Goal: Task Accomplishment & Management: Complete application form

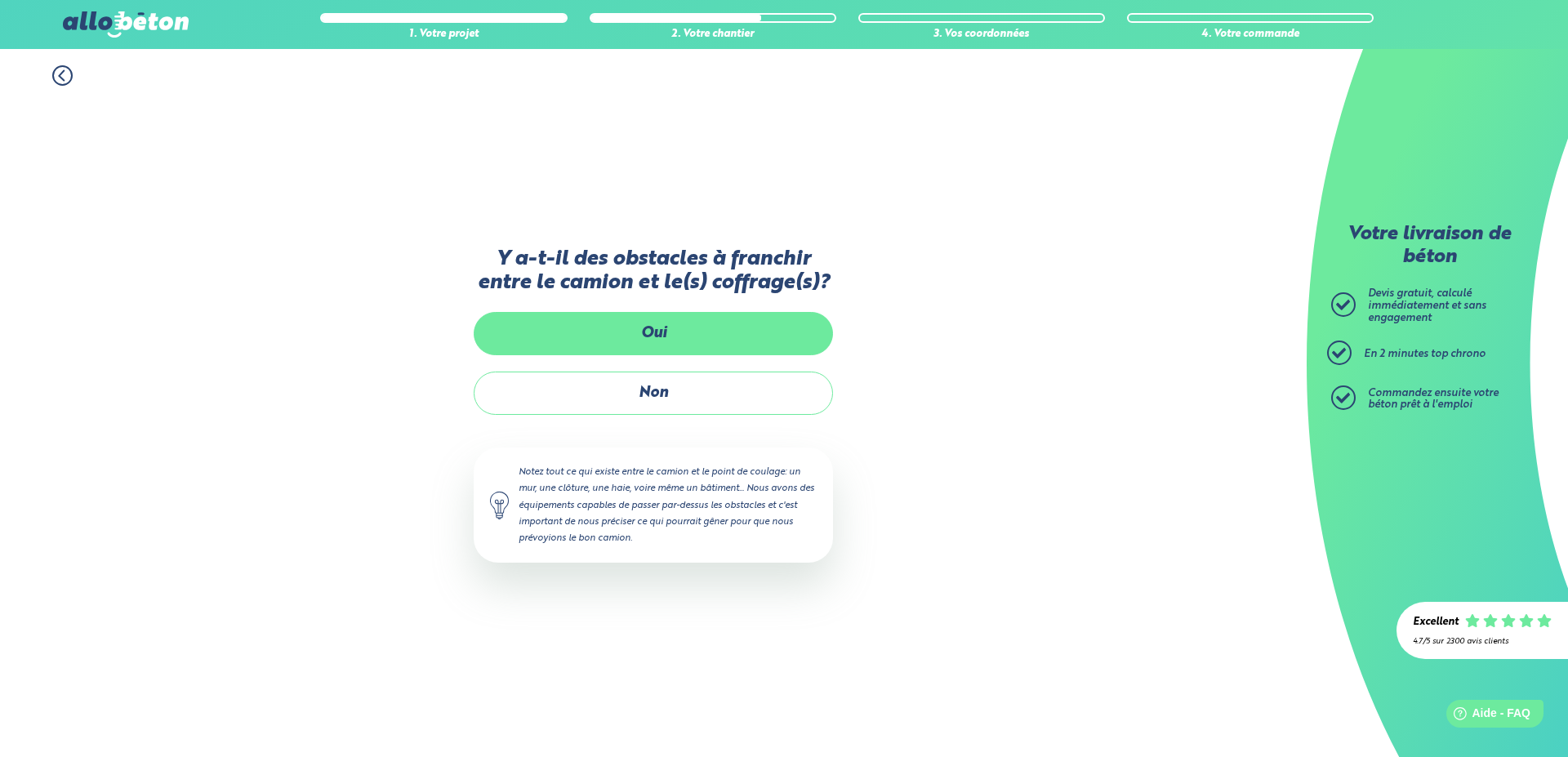
click at [667, 342] on label "Oui" at bounding box center [653, 333] width 360 height 43
click at [0, 0] on input "Oui" at bounding box center [0, 0] width 0 height 0
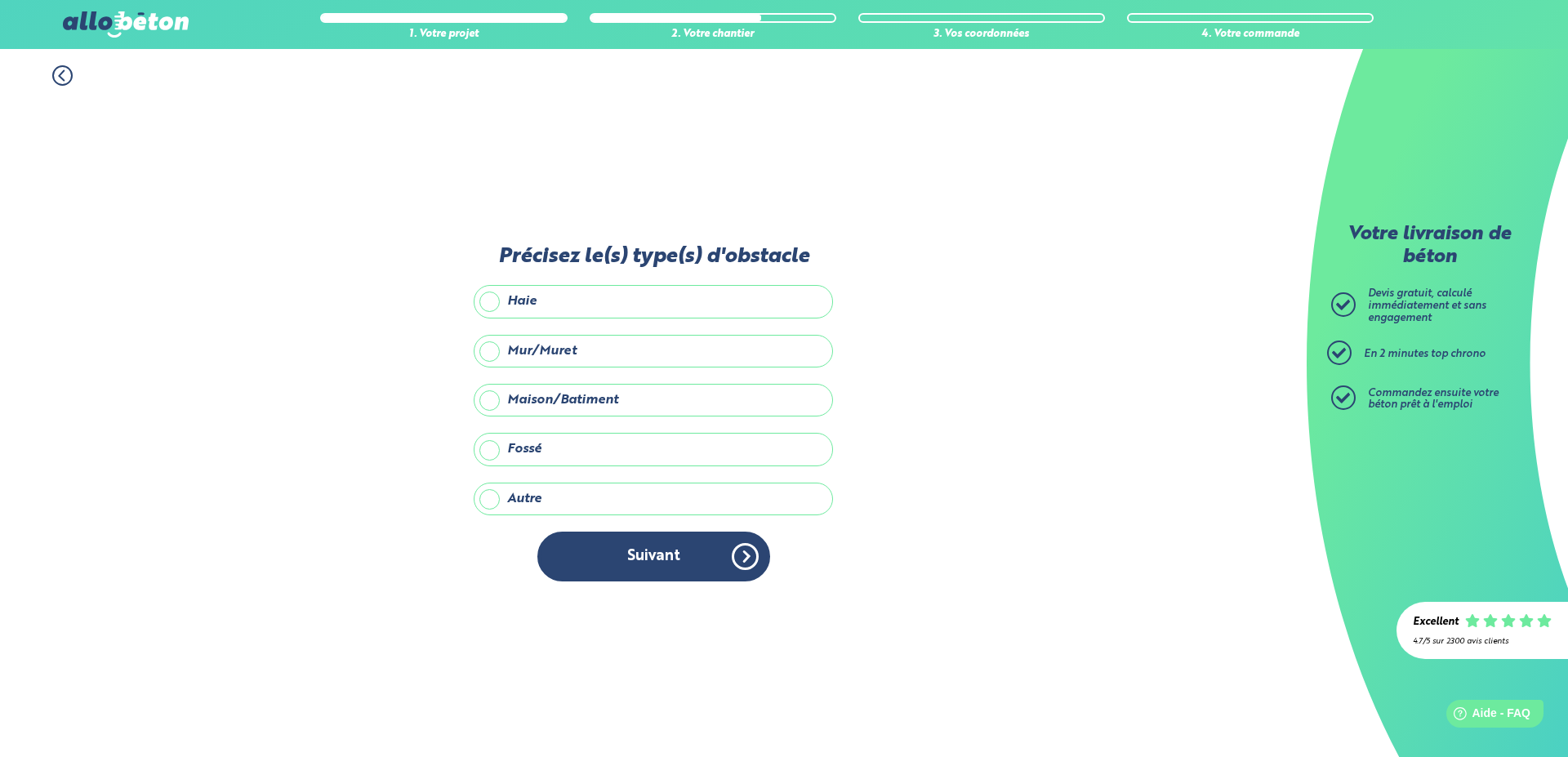
click at [594, 409] on label "Maison/Batiment" at bounding box center [653, 400] width 360 height 33
click at [0, 0] on input "Maison/Batiment" at bounding box center [0, 0] width 0 height 0
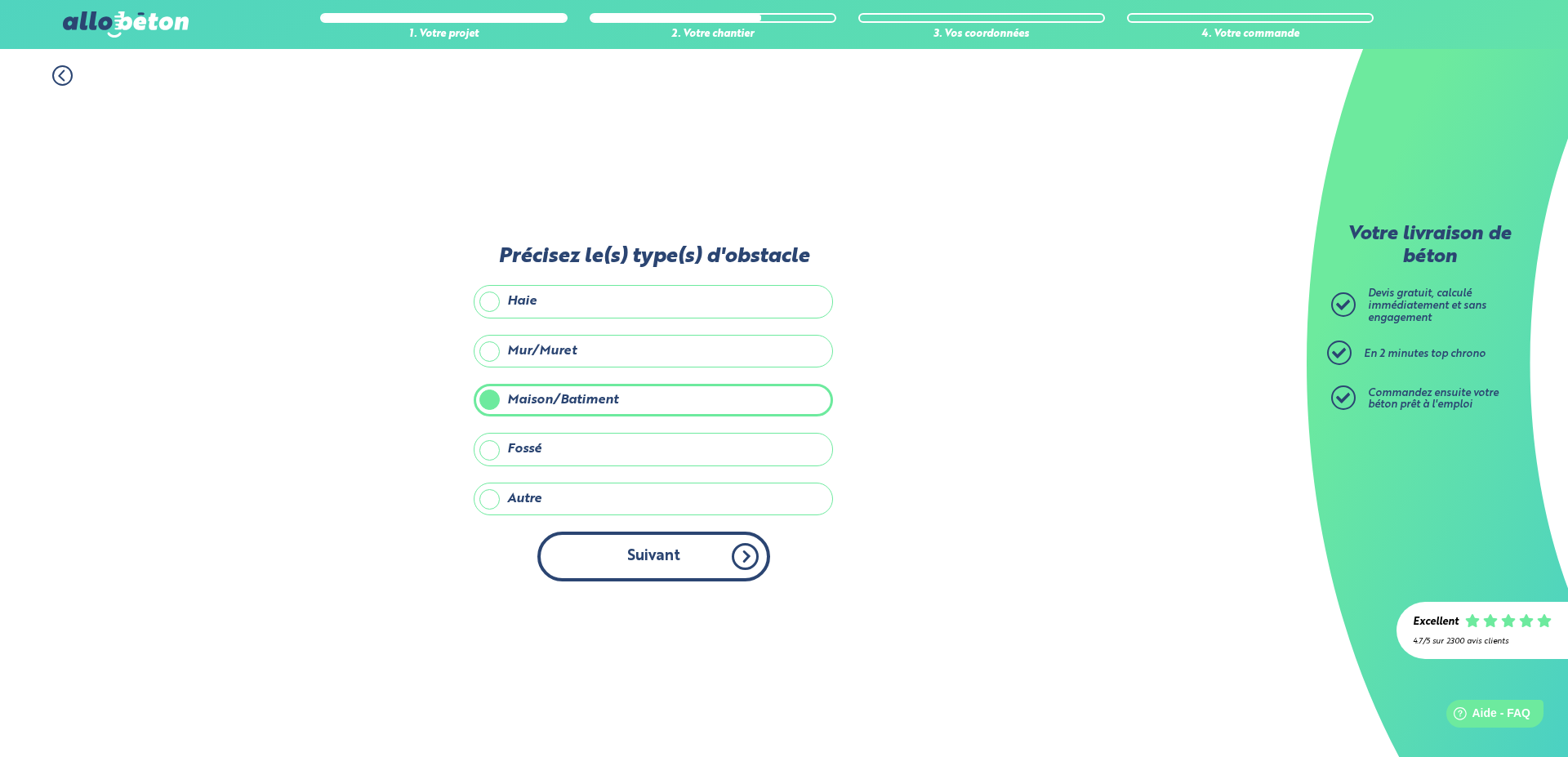
click at [591, 567] on button "Suivant" at bounding box center [654, 556] width 233 height 50
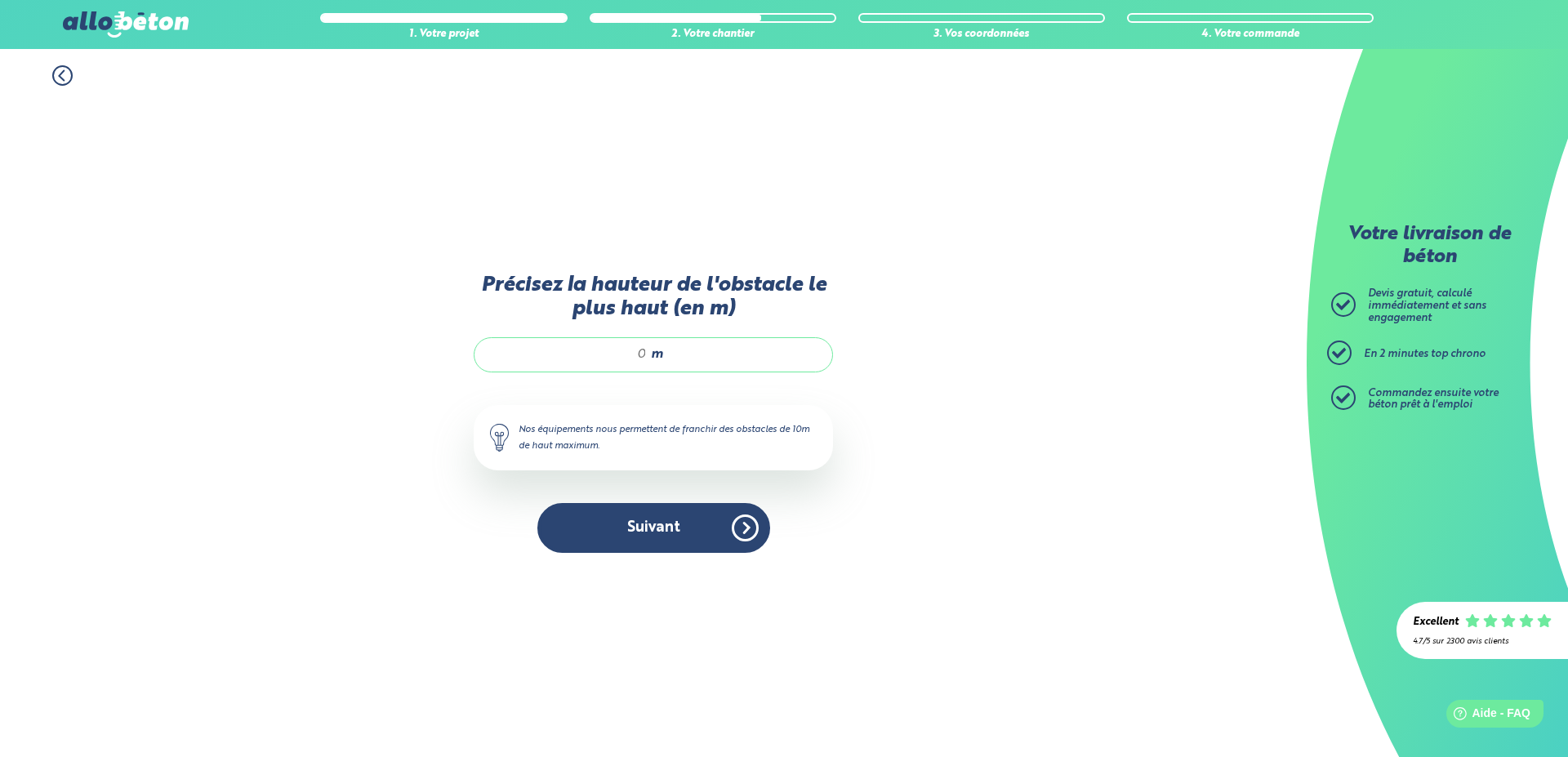
click at [647, 355] on input "Précisez la hauteur de l'obstacle le plus haut (en m)" at bounding box center [568, 354] width 156 height 17
type input "4"
click at [651, 544] on button "Suivant" at bounding box center [654, 528] width 233 height 50
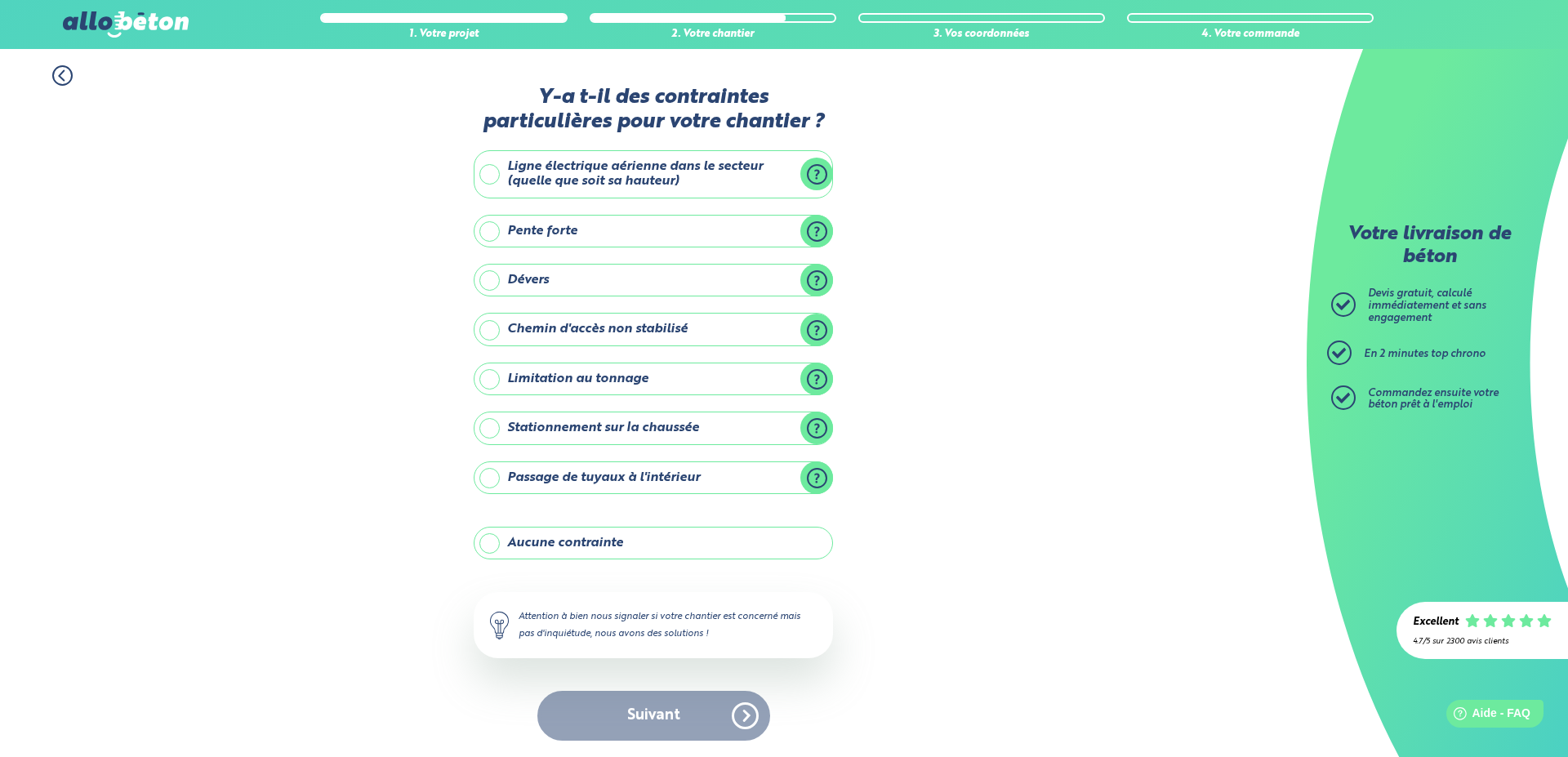
click at [617, 434] on label "Stationnement sur la chaussée" at bounding box center [653, 427] width 360 height 33
click at [0, 0] on input "Stationnement sur la chaussée" at bounding box center [0, 0] width 0 height 0
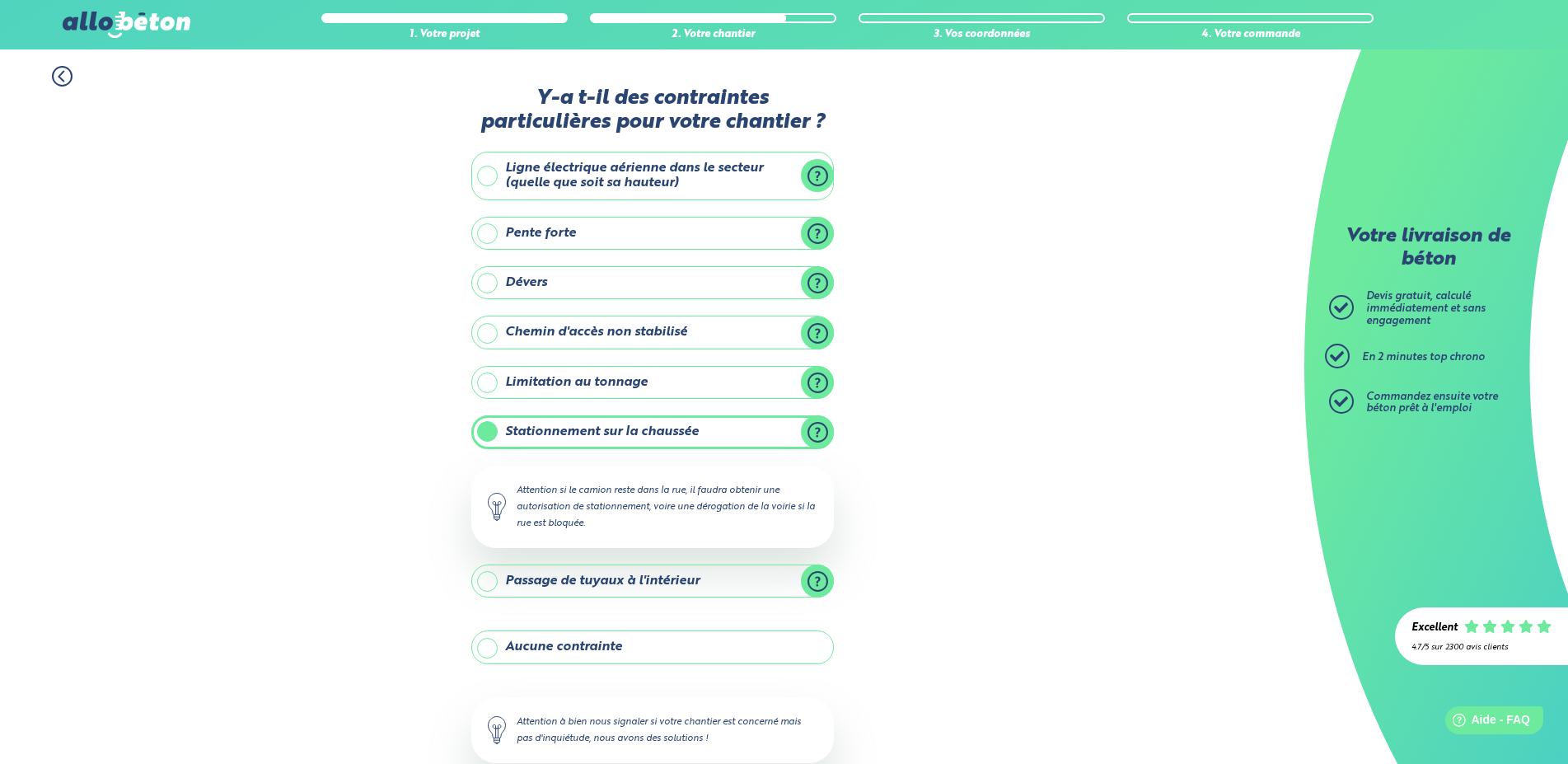
click at [530, 438] on label "Stationnement sur la chaussée" at bounding box center [653, 431] width 363 height 33
click at [0, 0] on input "Stationnement sur la chaussée" at bounding box center [0, 0] width 0 height 0
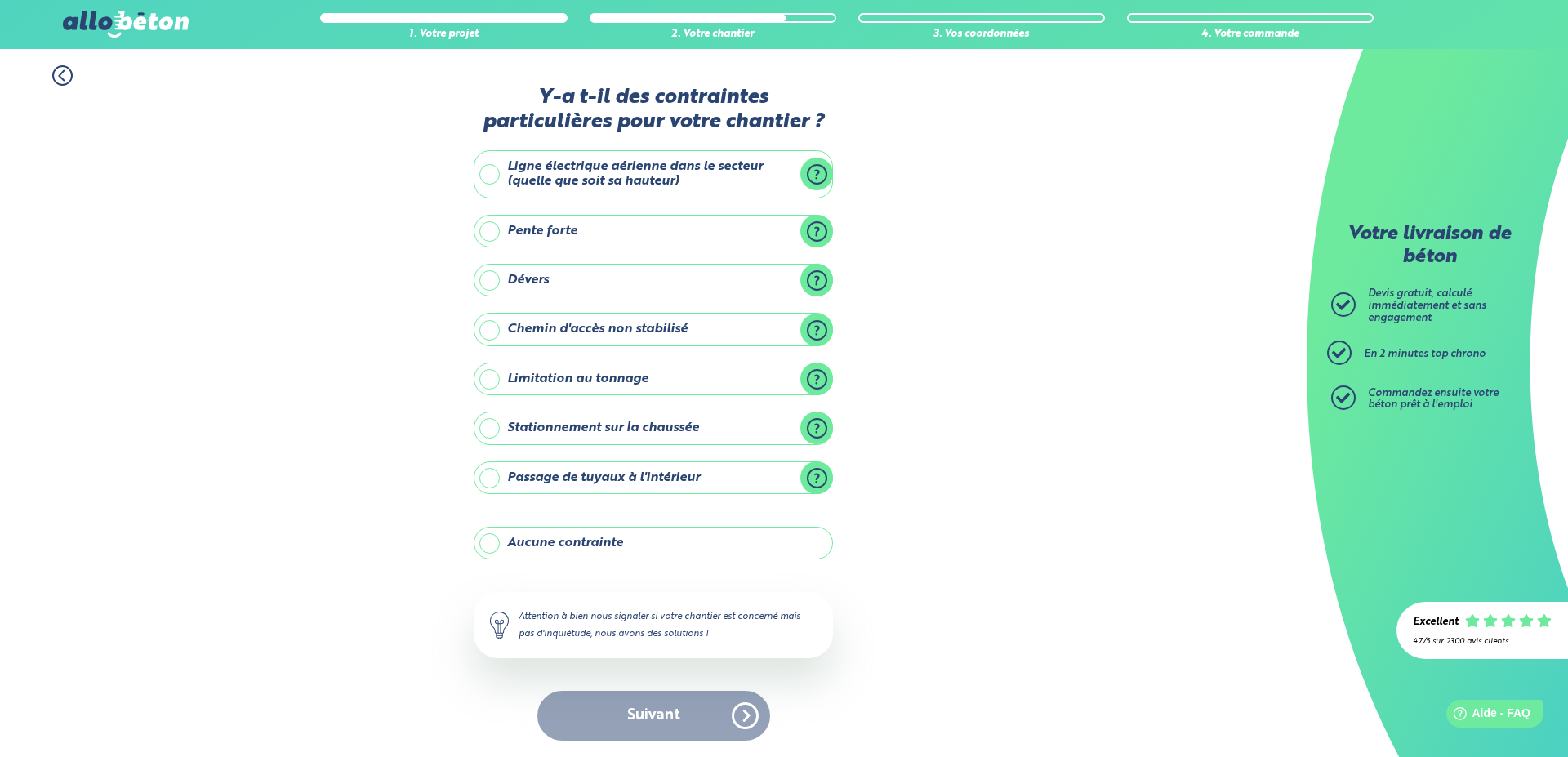
click at [680, 479] on label "Passage de tuyaux à l'intérieur" at bounding box center [653, 478] width 360 height 33
click at [0, 0] on input "Passage de tuyaux à l'intérieur" at bounding box center [0, 0] width 0 height 0
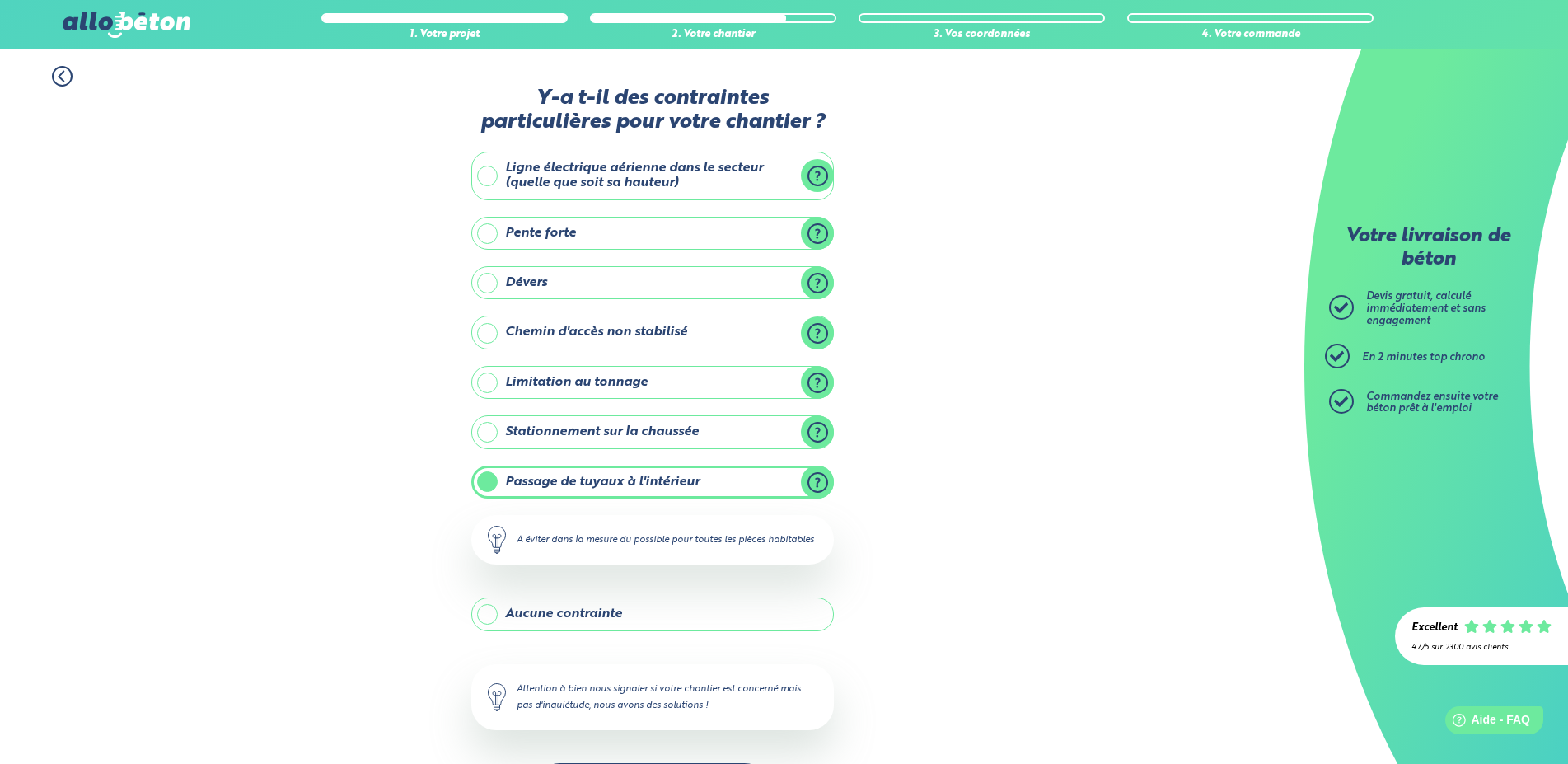
click at [687, 483] on label "Passage de tuyaux à l'intérieur" at bounding box center [653, 482] width 363 height 33
click at [0, 0] on input "Passage de tuyaux à l'intérieur" at bounding box center [0, 0] width 0 height 0
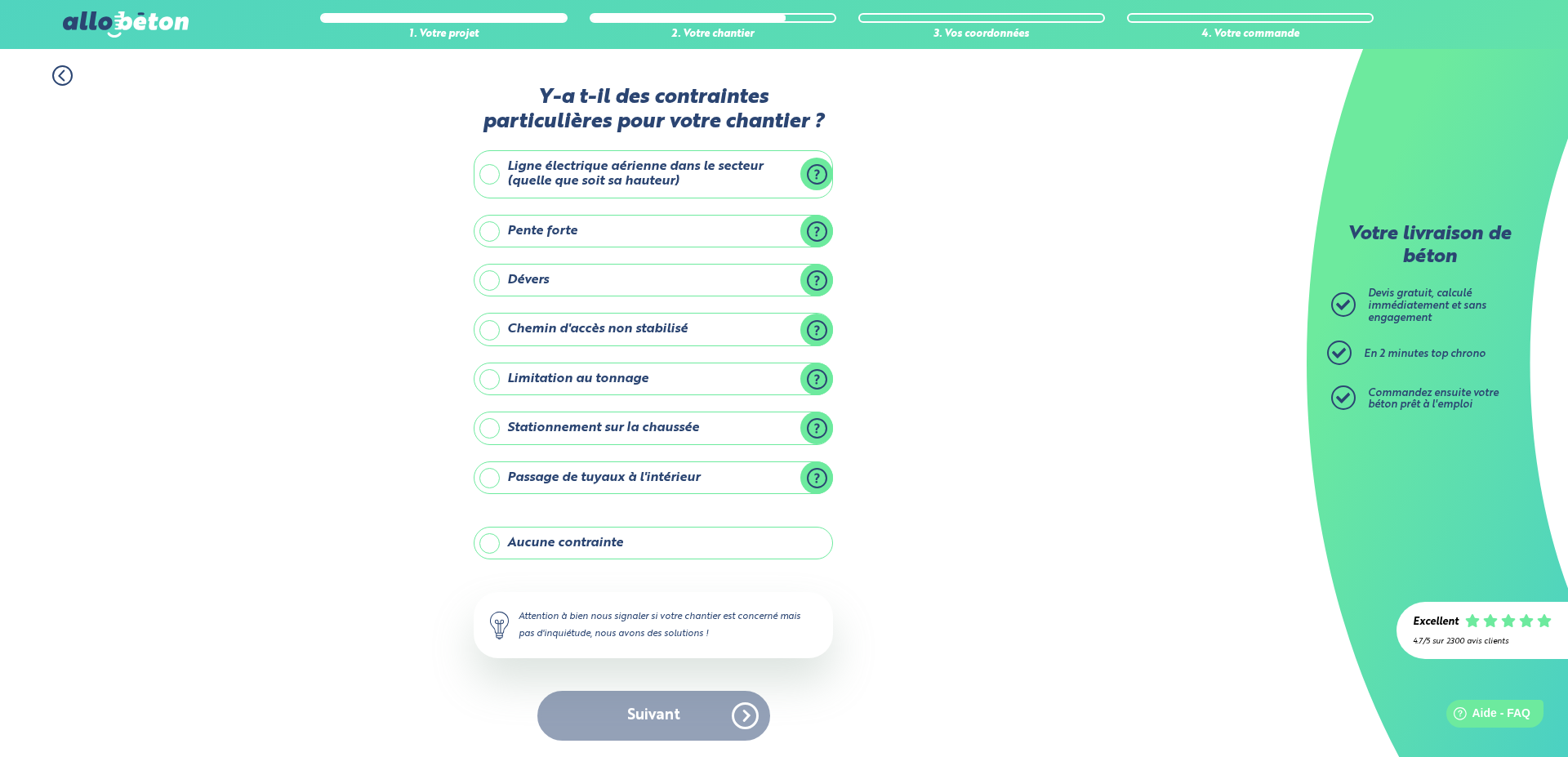
click at [673, 714] on div "Suivant" at bounding box center [653, 716] width 360 height 50
click at [570, 549] on label "Aucune contrainte" at bounding box center [653, 543] width 360 height 33
click at [0, 0] on input "Aucune contrainte" at bounding box center [0, 0] width 0 height 0
click at [625, 712] on button "Suivant" at bounding box center [654, 716] width 233 height 50
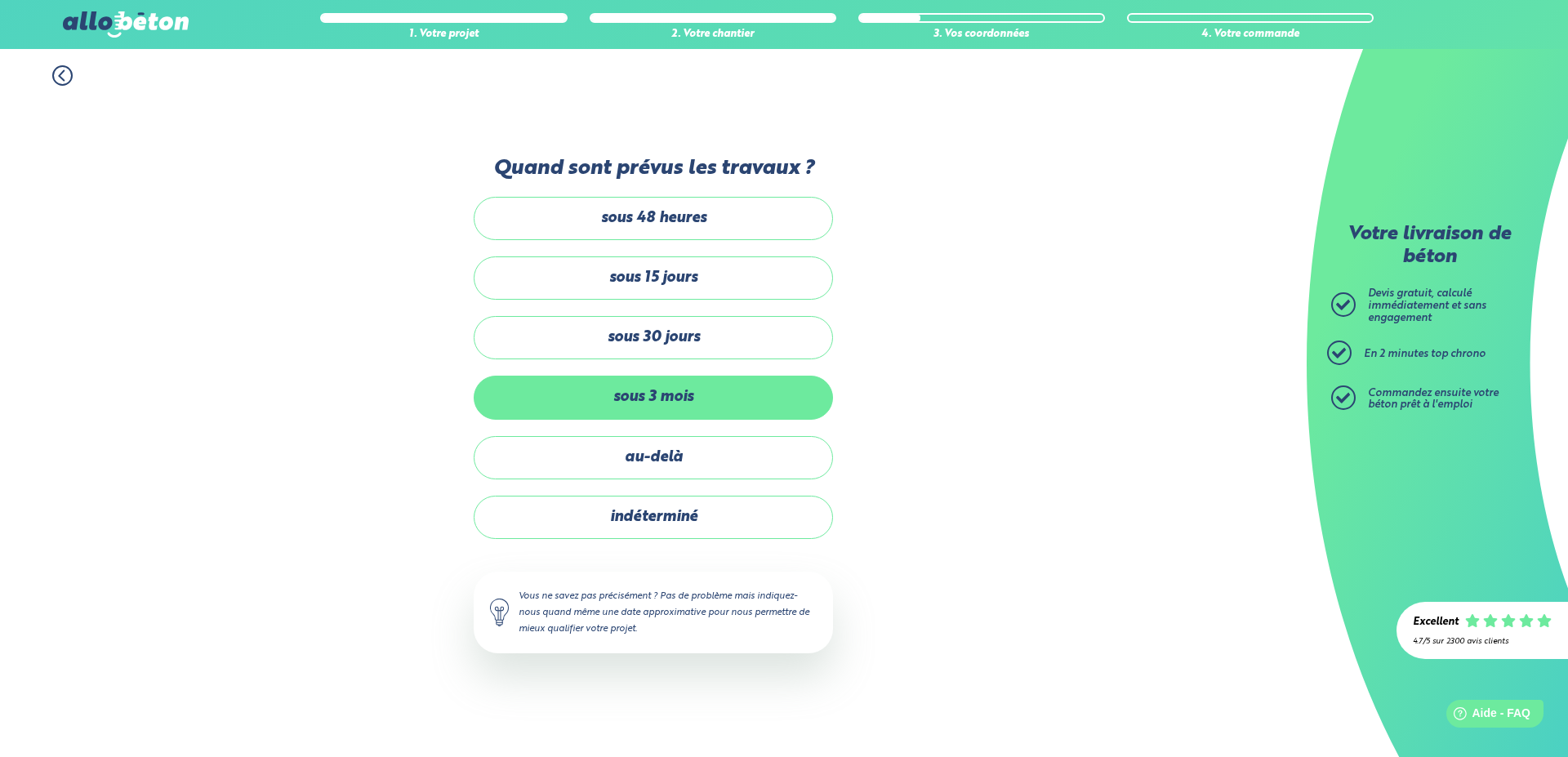
click at [657, 397] on label "sous 3 mois" at bounding box center [653, 397] width 360 height 43
click at [0, 0] on input "sous 3 mois" at bounding box center [0, 0] width 0 height 0
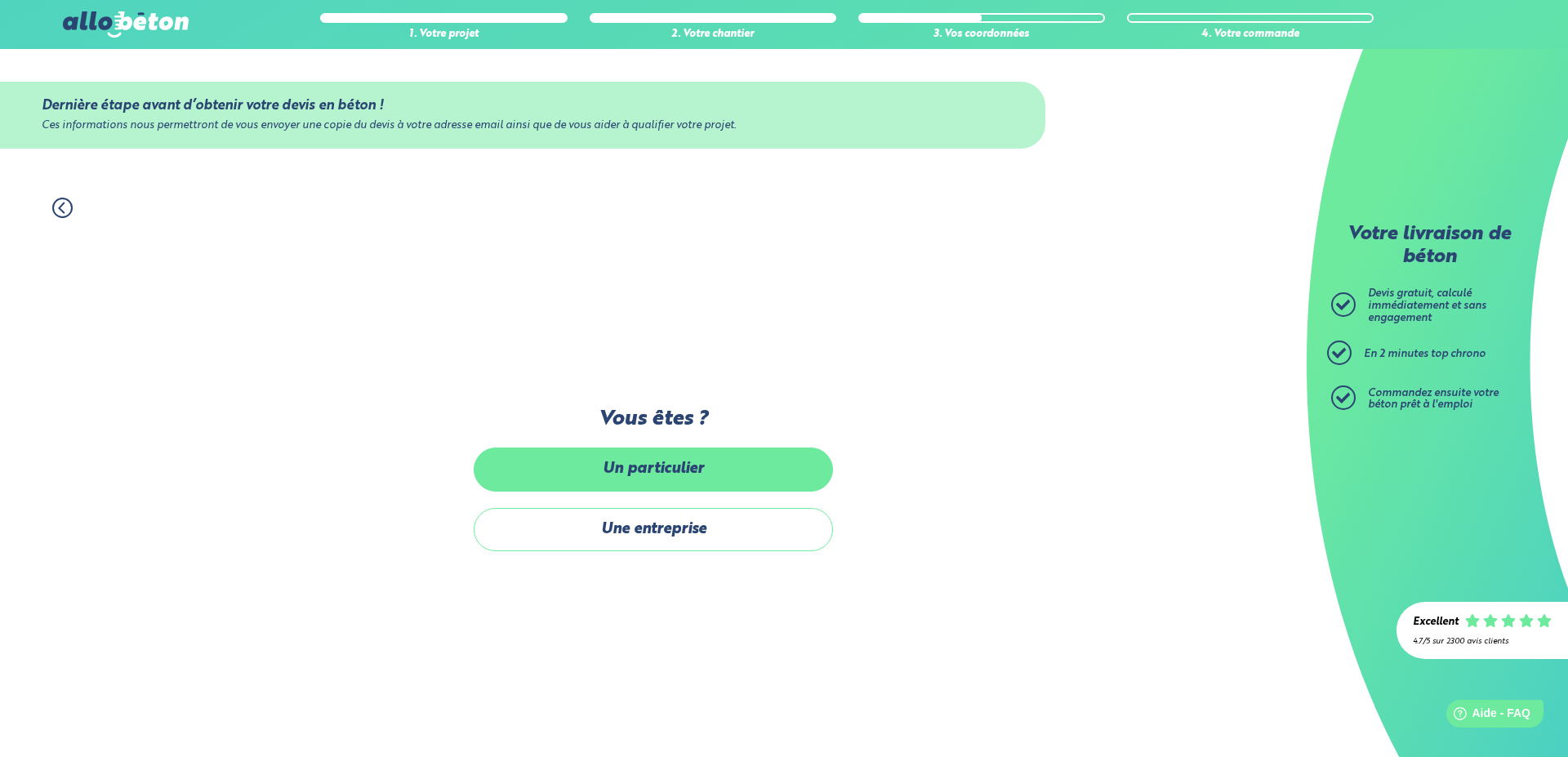
click at [668, 469] on label "Un particulier" at bounding box center [653, 469] width 360 height 43
click at [0, 0] on input "Un particulier" at bounding box center [0, 0] width 0 height 0
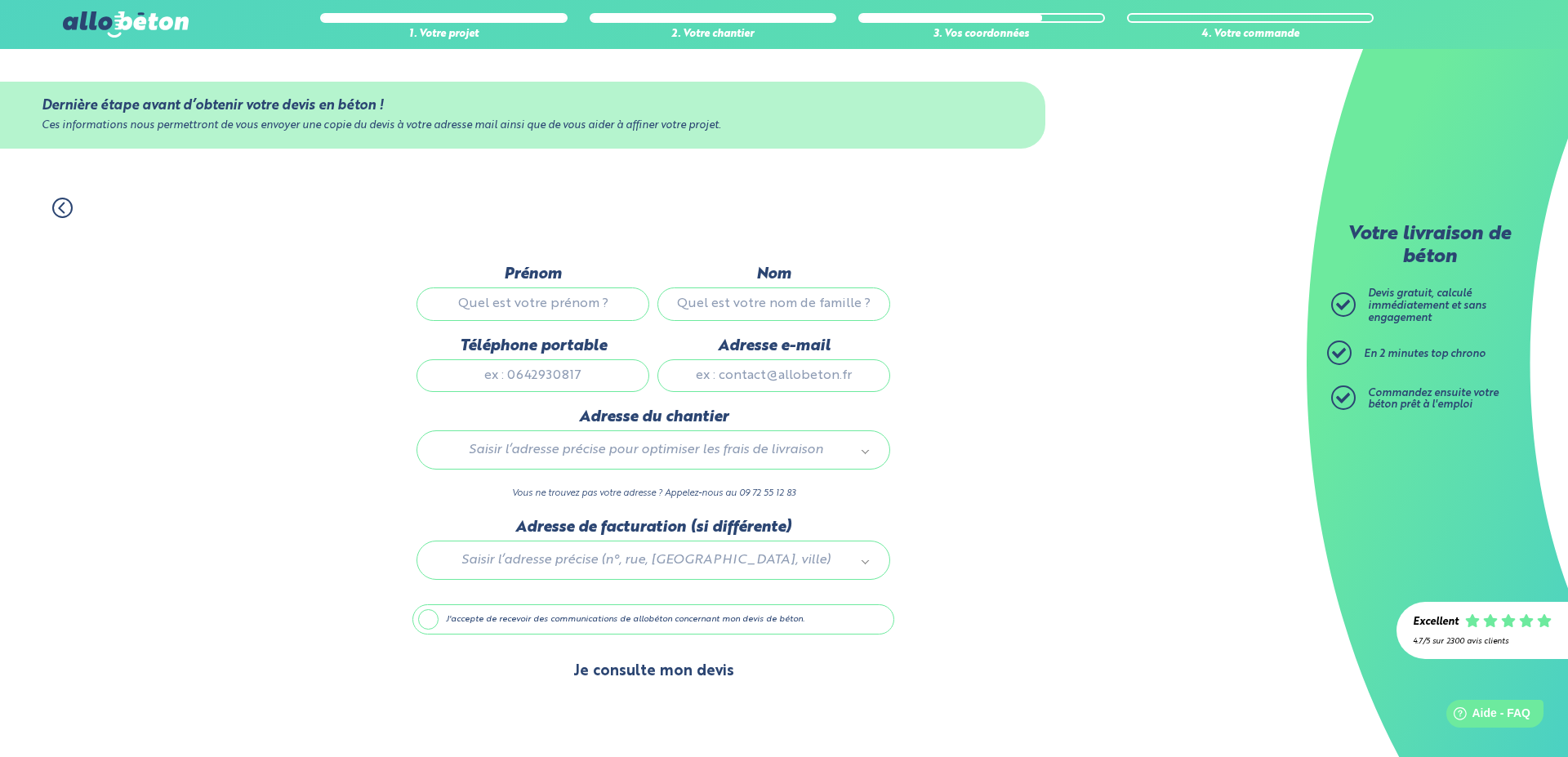
click at [649, 684] on button "Je consulte mon devis" at bounding box center [654, 672] width 194 height 41
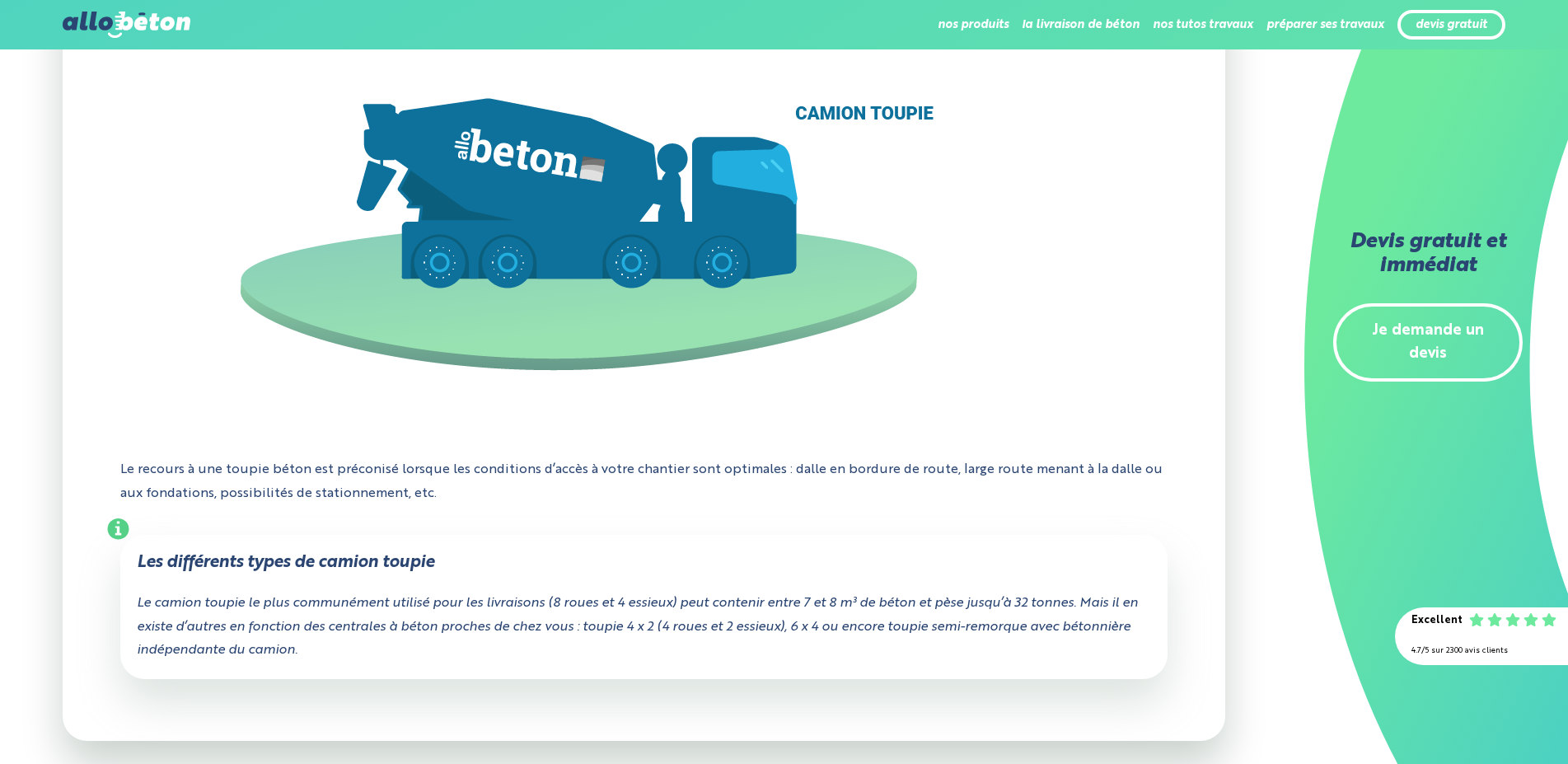
scroll to position [1261, 0]
